Goal: Information Seeking & Learning: Learn about a topic

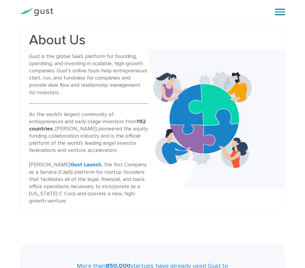
click at [81, 13] on div "Start your Journey Accelerate your Progress Raise Capital Get Incorporated" at bounding box center [162, 11] width 208 height 9
click at [121, 95] on div "Gust is the global SaaS platform for founding, operating, and investing in scal…" at bounding box center [88, 74] width 119 height 43
click at [150, 101] on img at bounding box center [216, 118] width 137 height 139
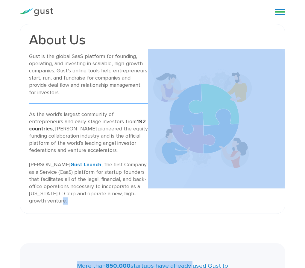
drag, startPoint x: 160, startPoint y: 218, endPoint x: 220, endPoint y: 264, distance: 75.1
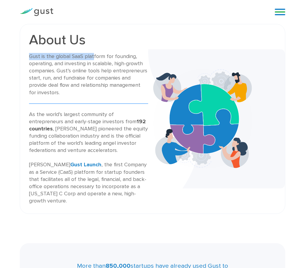
drag, startPoint x: 95, startPoint y: 46, endPoint x: 154, endPoint y: 73, distance: 64.1
click at [127, 58] on div "About Us Gust is the global SaaS platform for founding, operating, and investin…" at bounding box center [88, 118] width 119 height 171
click at [234, 196] on div "About Us Gust is the global SaaS platform for founding, operating, and investin…" at bounding box center [153, 118] width 256 height 171
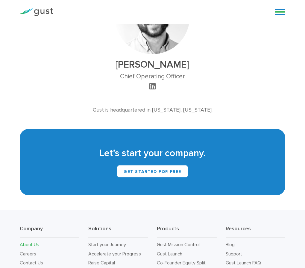
scroll to position [499, 0]
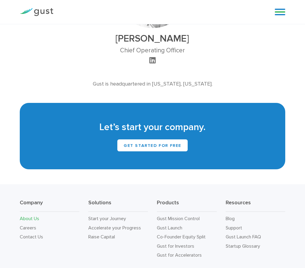
click at [277, 10] on link at bounding box center [280, 11] width 10 height 9
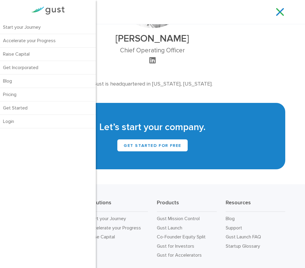
click at [202, 40] on div "[PERSON_NAME] Chief Operating Officer" at bounding box center [152, 4] width 114 height 121
click at [276, 14] on link at bounding box center [280, 11] width 10 height 9
